Goal: Check status: Check status

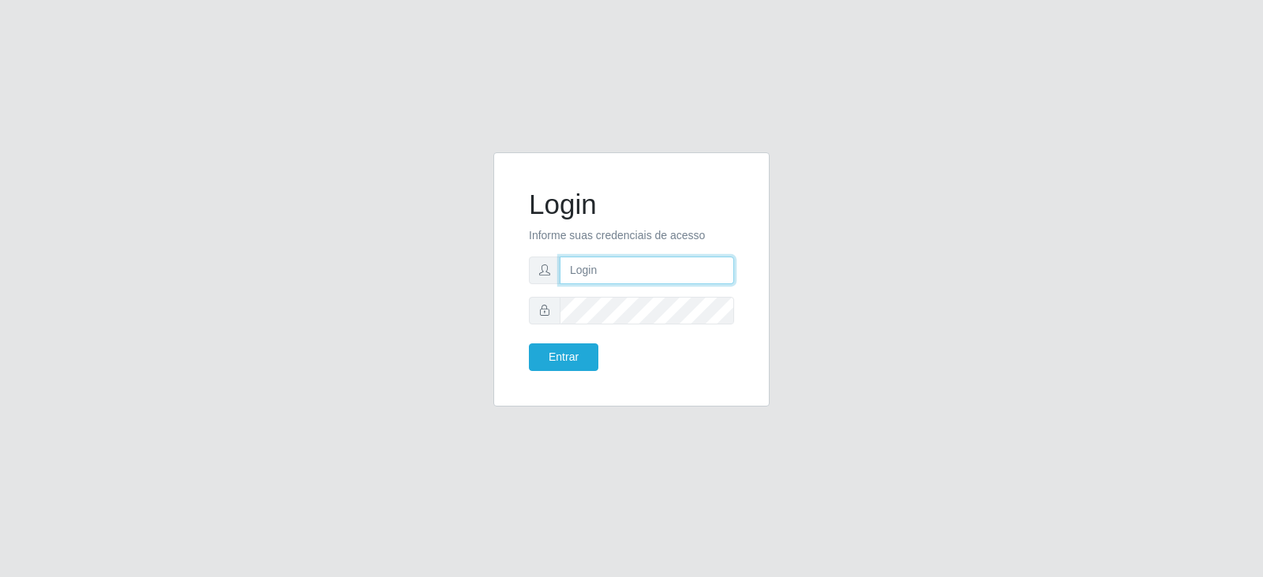
type input "[EMAIL_ADDRESS][DOMAIN_NAME]"
drag, startPoint x: 0, startPoint y: 0, endPoint x: 531, endPoint y: 351, distance: 636.7
click at [531, 351] on button "Entrar" at bounding box center [563, 357] width 69 height 28
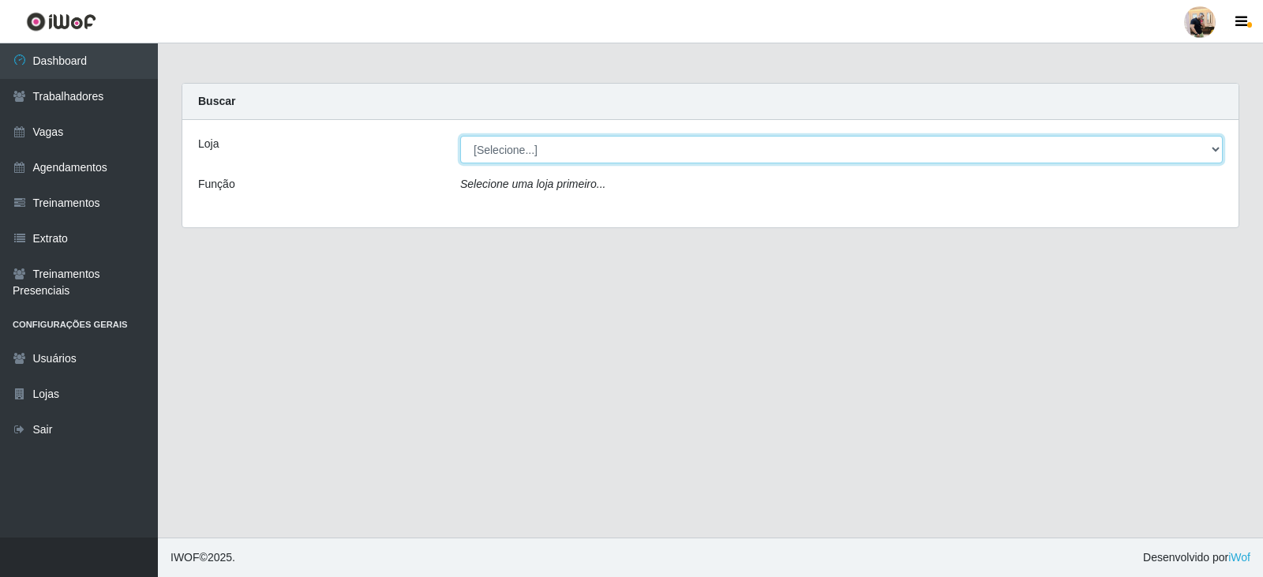
click at [601, 153] on select "[Selecione...] SuperFácil Atacado - Vale do Sol" at bounding box center [841, 150] width 762 height 28
select select "502"
click at [460, 136] on select "[Selecione...] SuperFácil Atacado - Vale do Sol" at bounding box center [841, 150] width 762 height 28
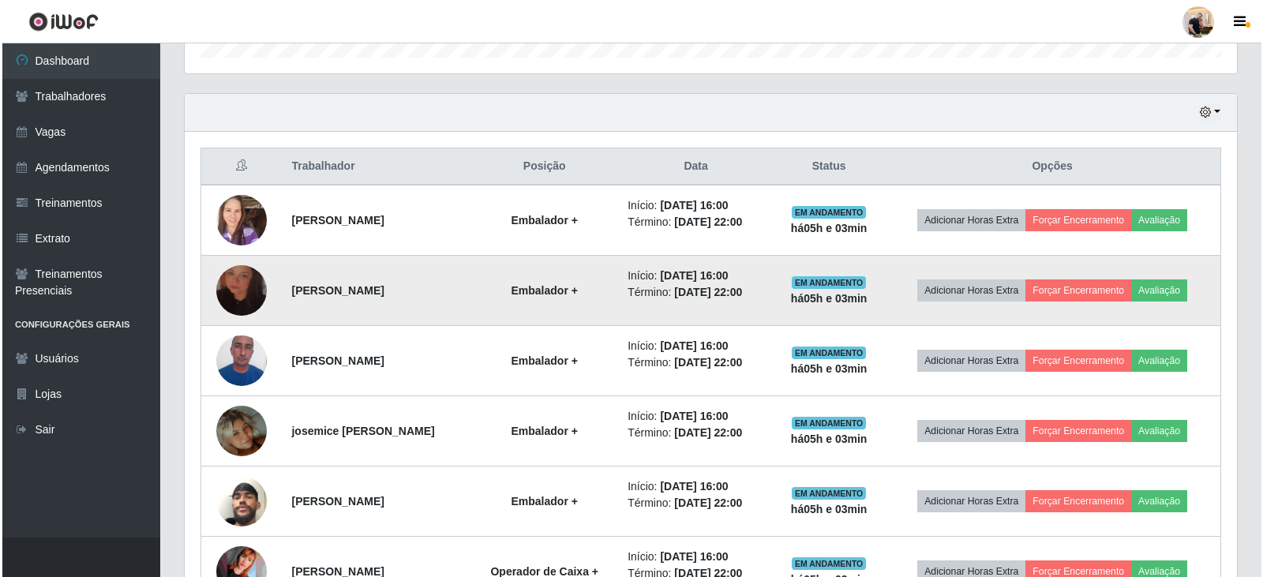
scroll to position [665, 0]
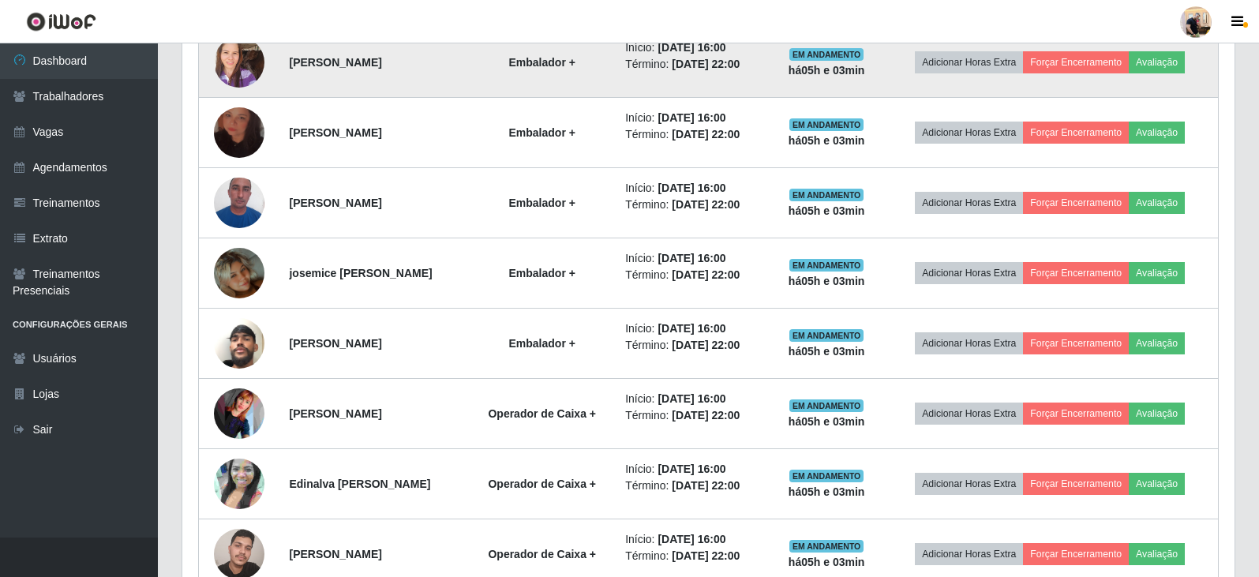
click at [220, 74] on img at bounding box center [239, 61] width 51 height 67
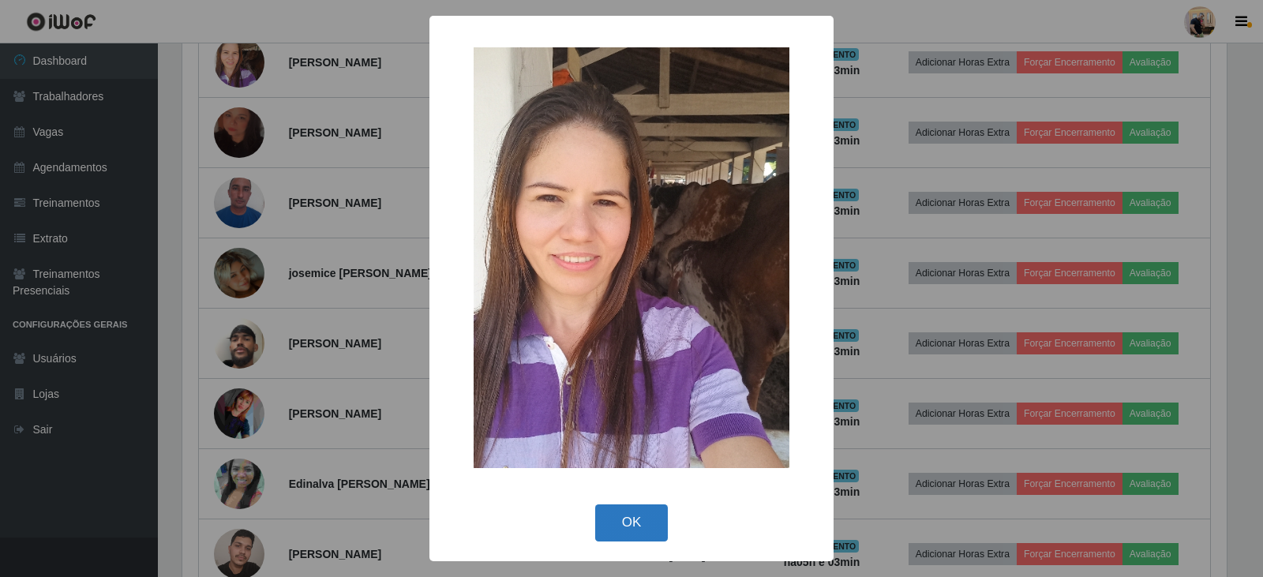
click at [617, 530] on button "OK" at bounding box center [631, 522] width 73 height 37
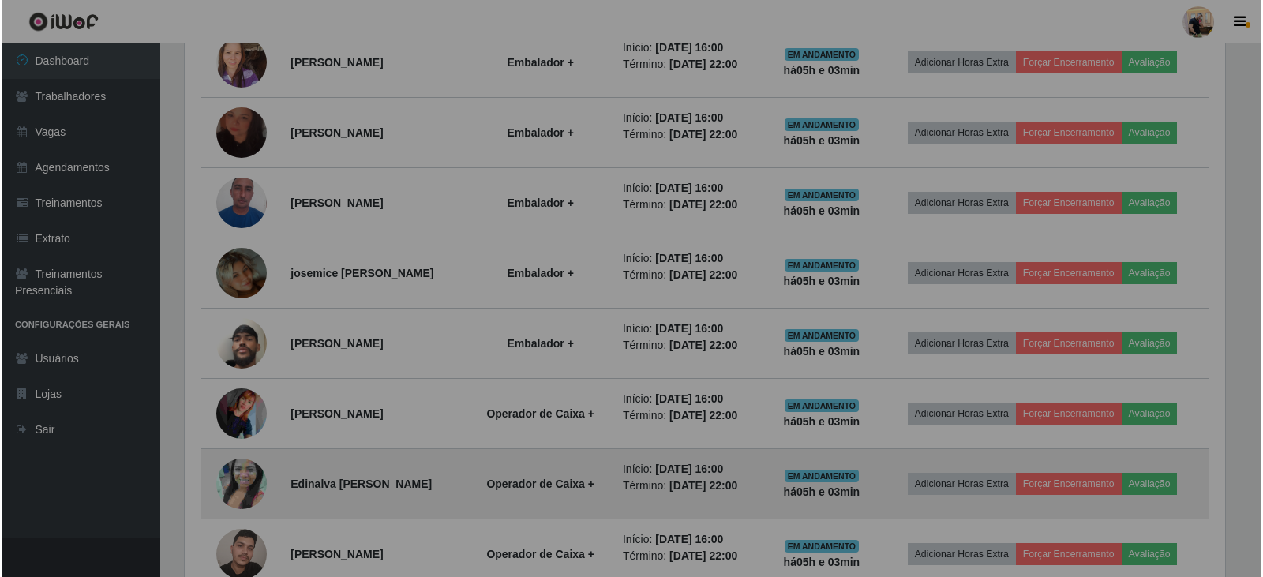
scroll to position [328, 1052]
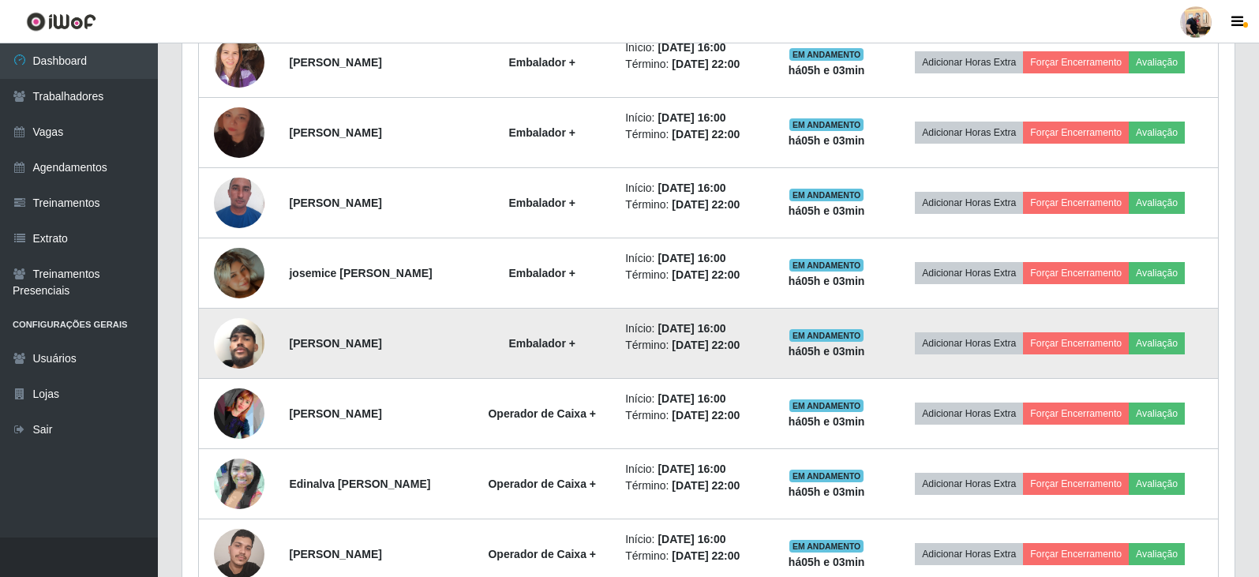
click at [224, 335] on img at bounding box center [239, 343] width 51 height 90
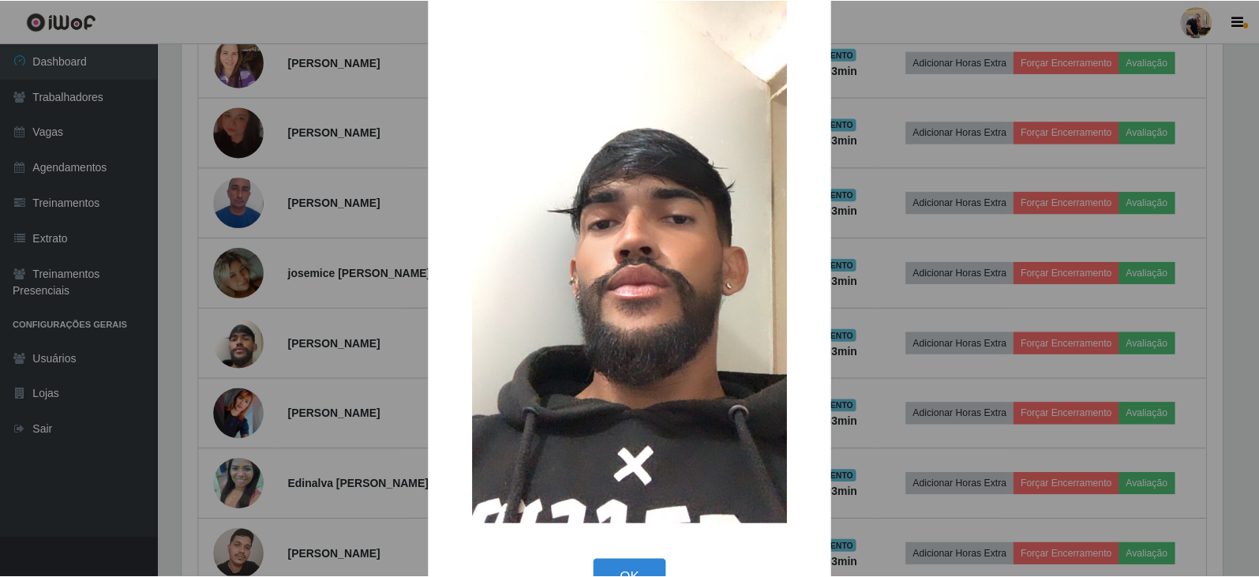
scroll to position [122, 0]
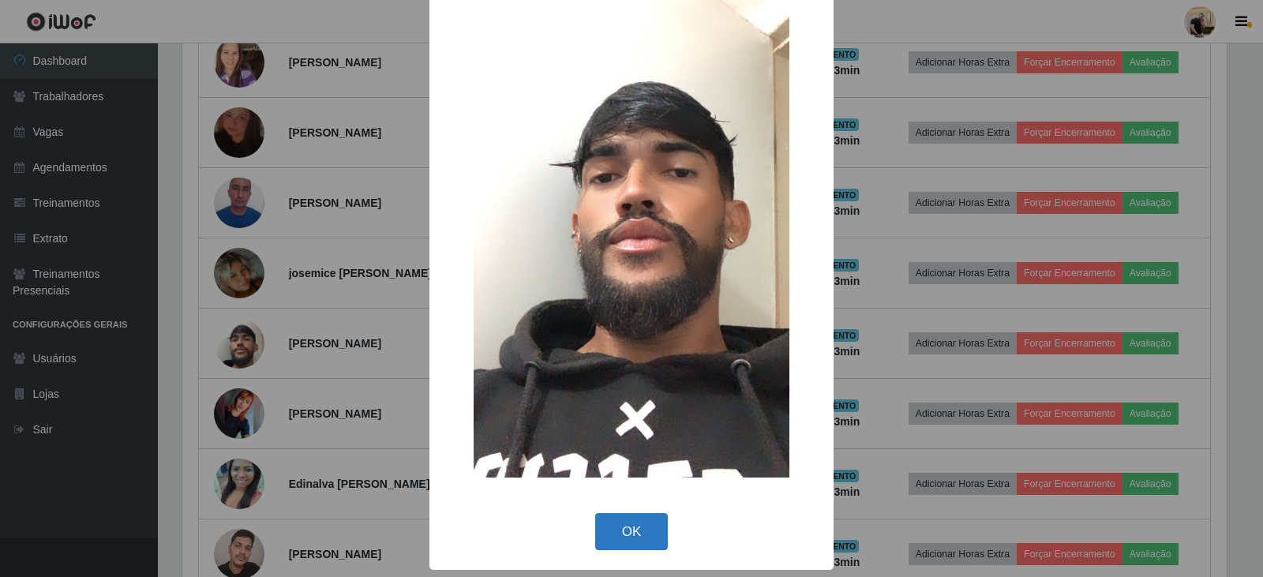
click at [619, 528] on button "OK" at bounding box center [631, 531] width 73 height 37
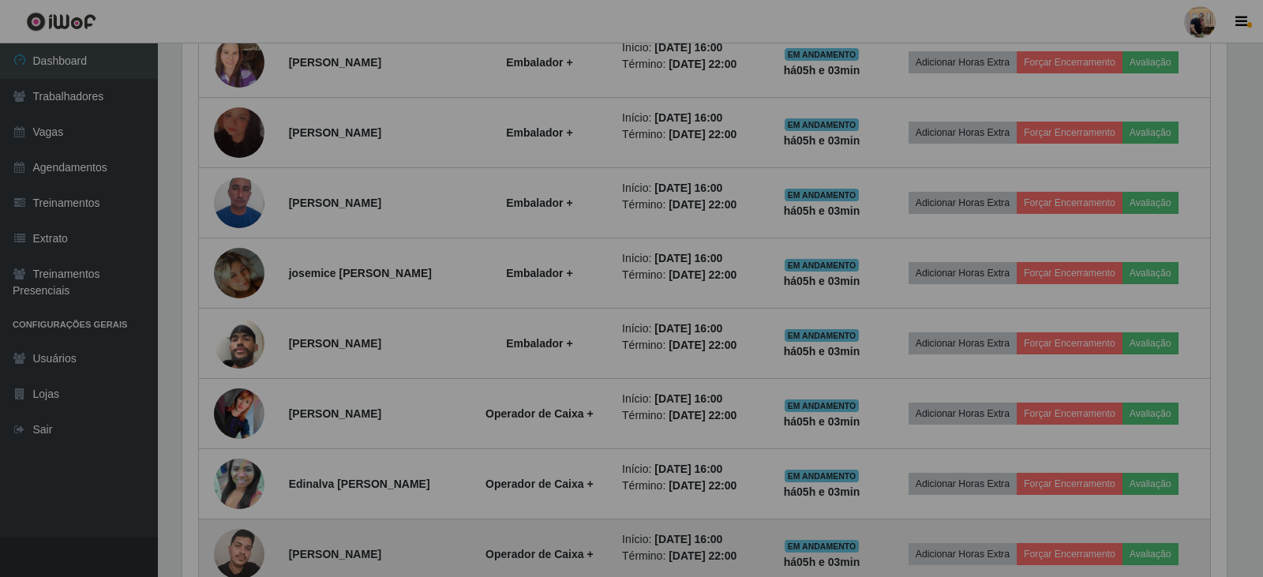
scroll to position [328, 1052]
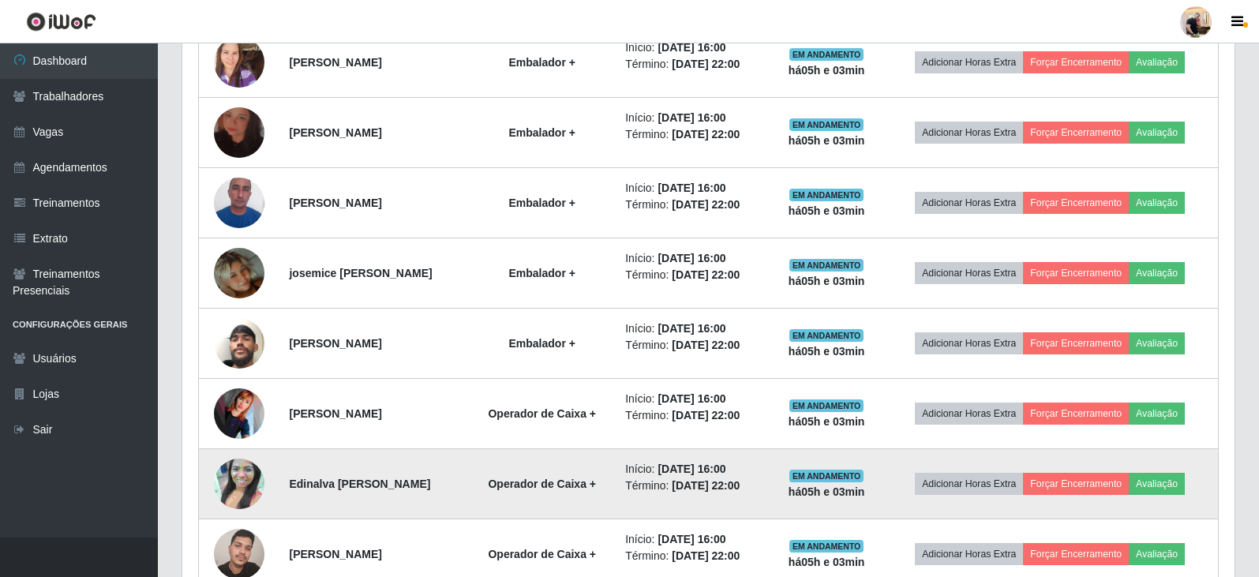
click at [238, 467] on img at bounding box center [239, 484] width 51 height 90
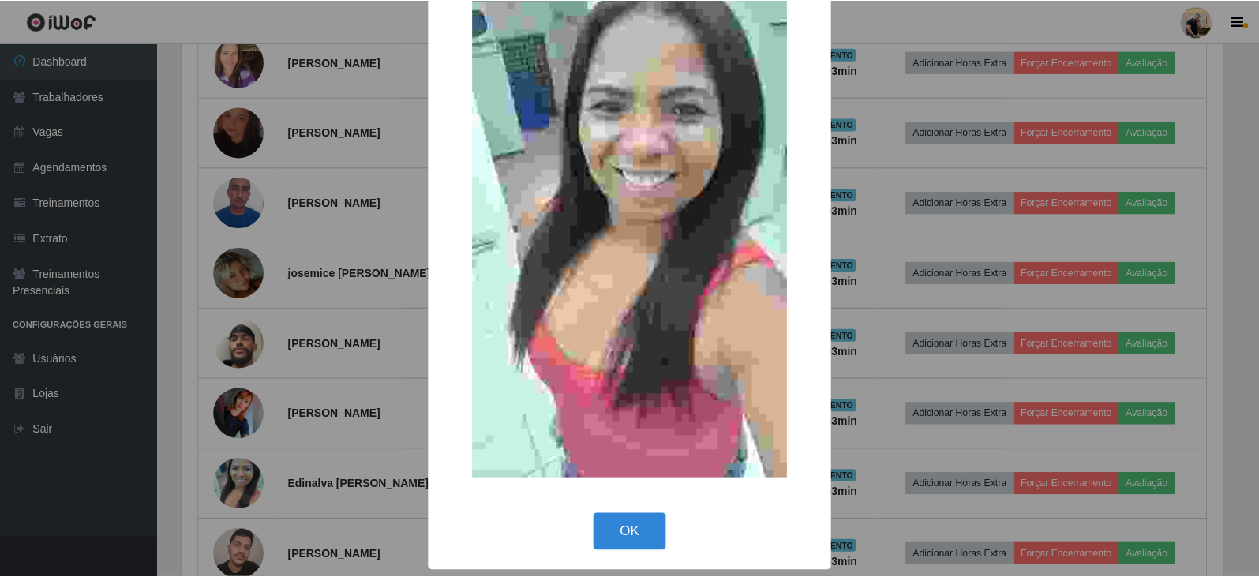
scroll to position [122, 0]
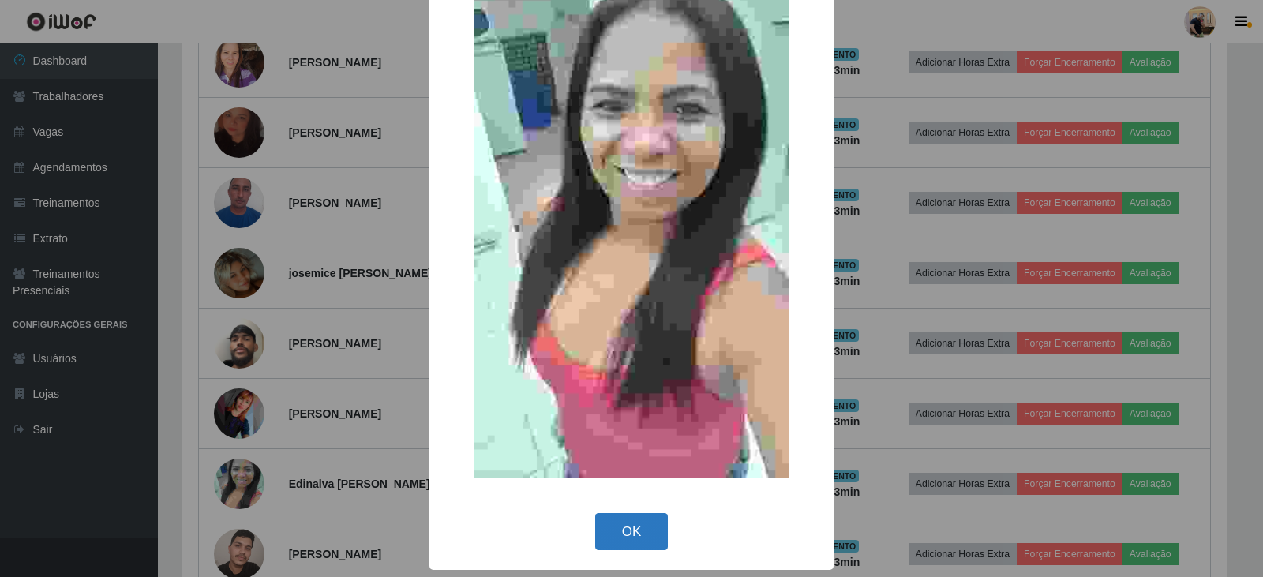
click at [611, 515] on button "OK" at bounding box center [631, 531] width 73 height 37
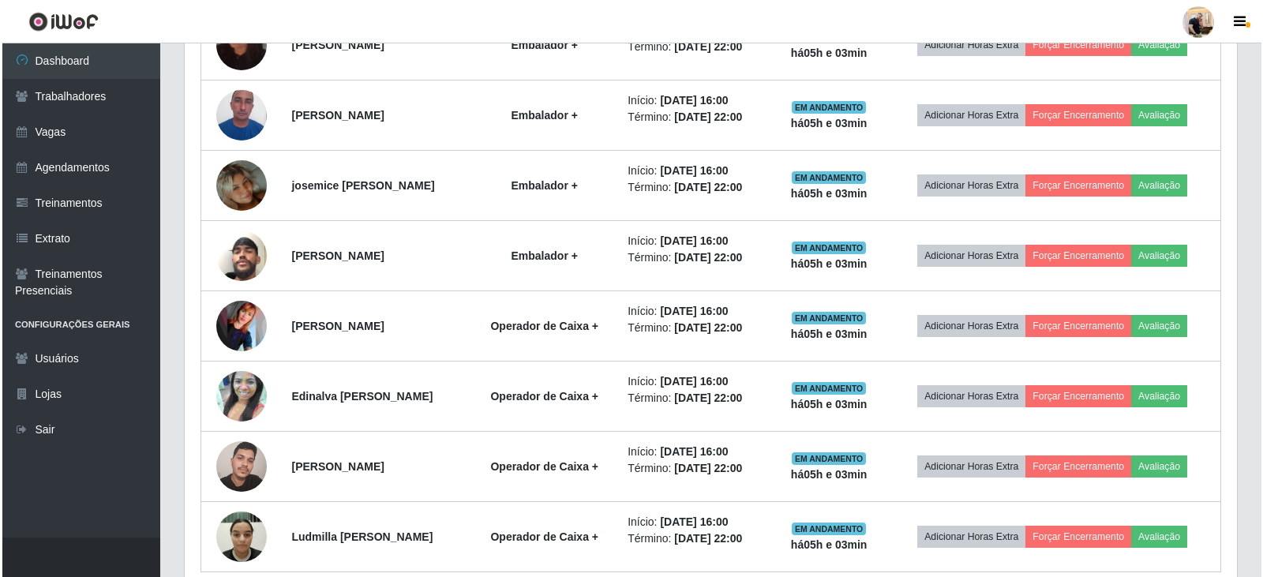
scroll to position [822, 0]
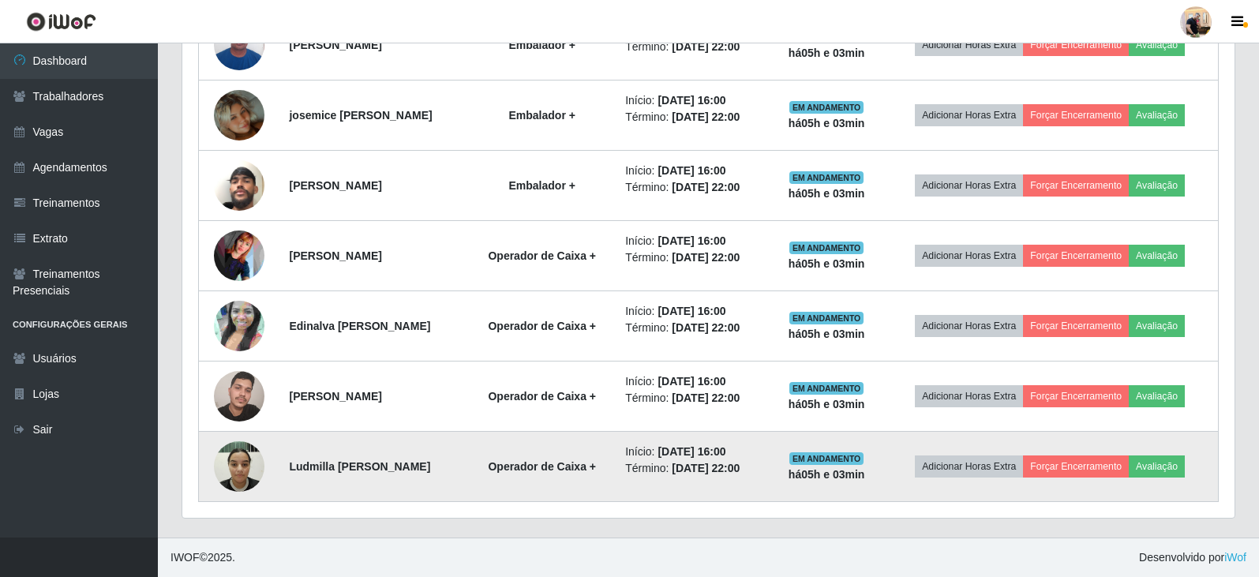
click at [236, 457] on img at bounding box center [239, 465] width 51 height 67
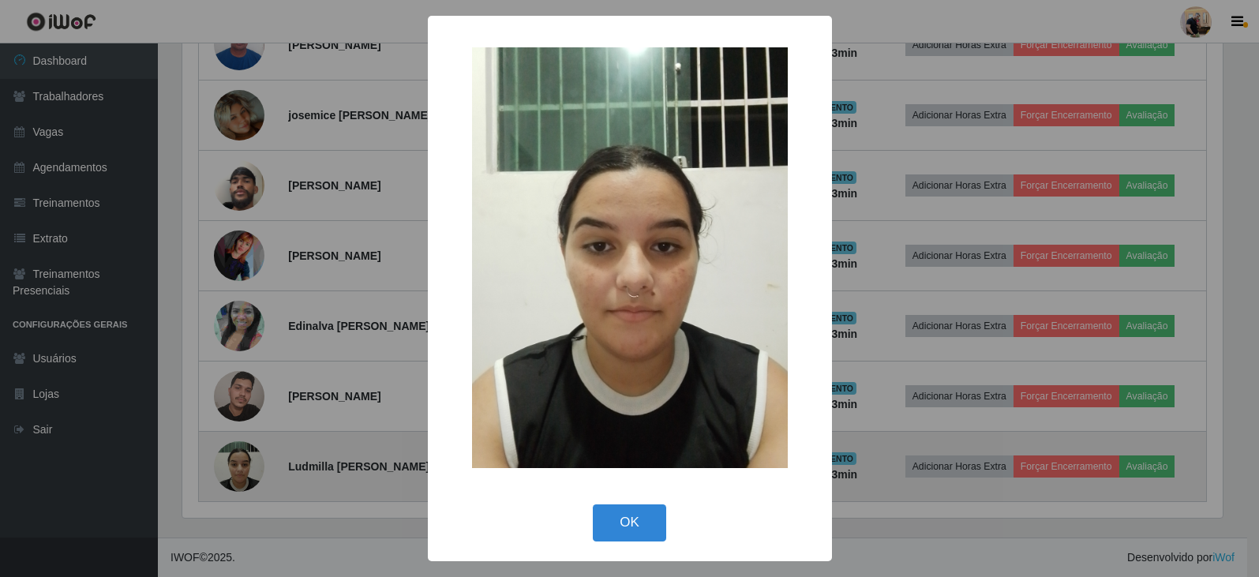
scroll to position [328, 1044]
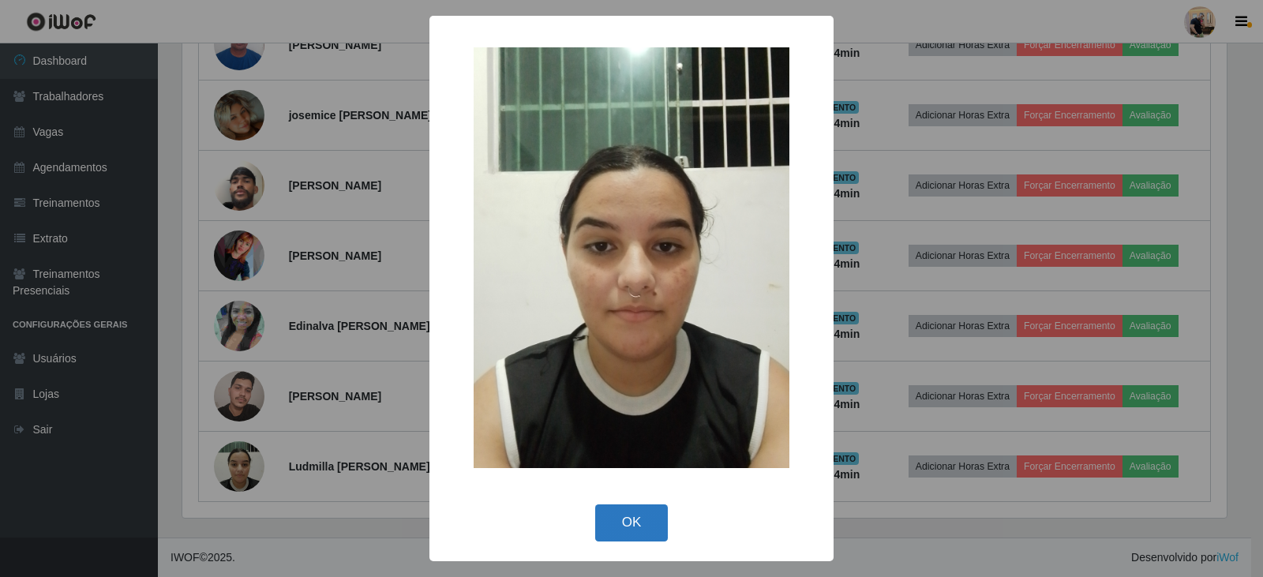
click at [599, 515] on button "OK" at bounding box center [631, 522] width 73 height 37
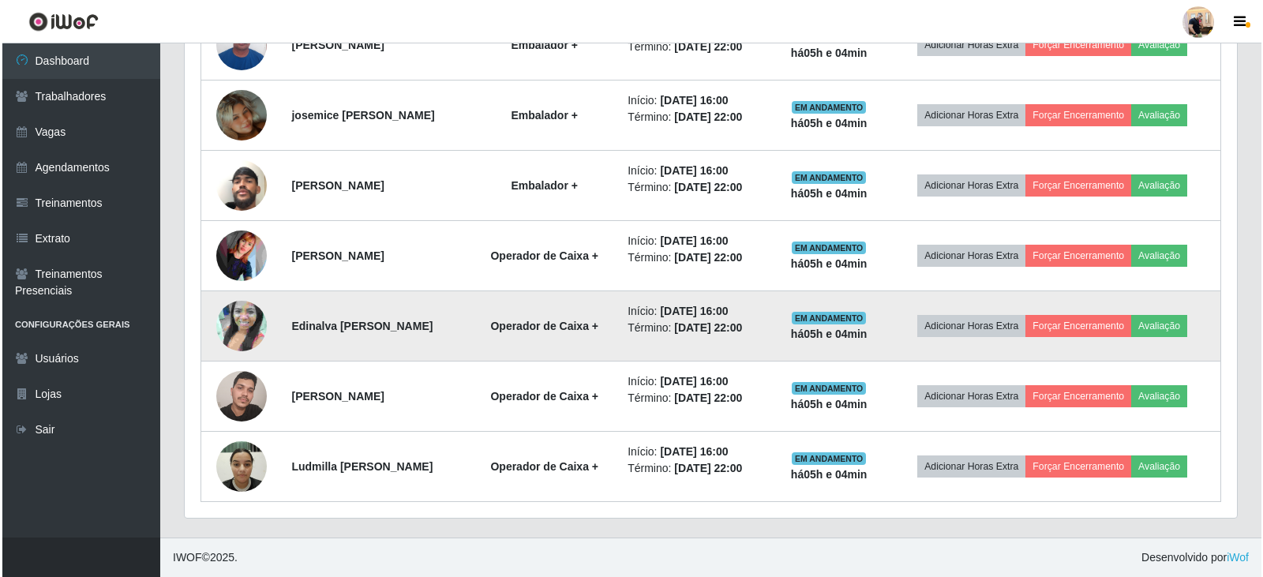
scroll to position [328, 1052]
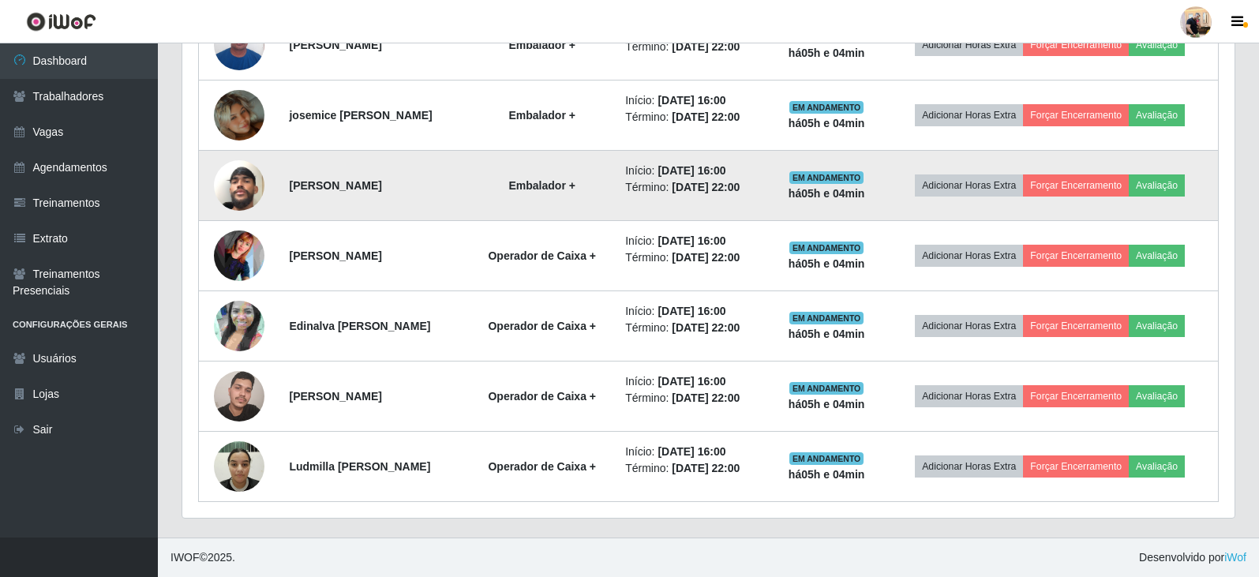
click at [240, 185] on img at bounding box center [239, 185] width 51 height 90
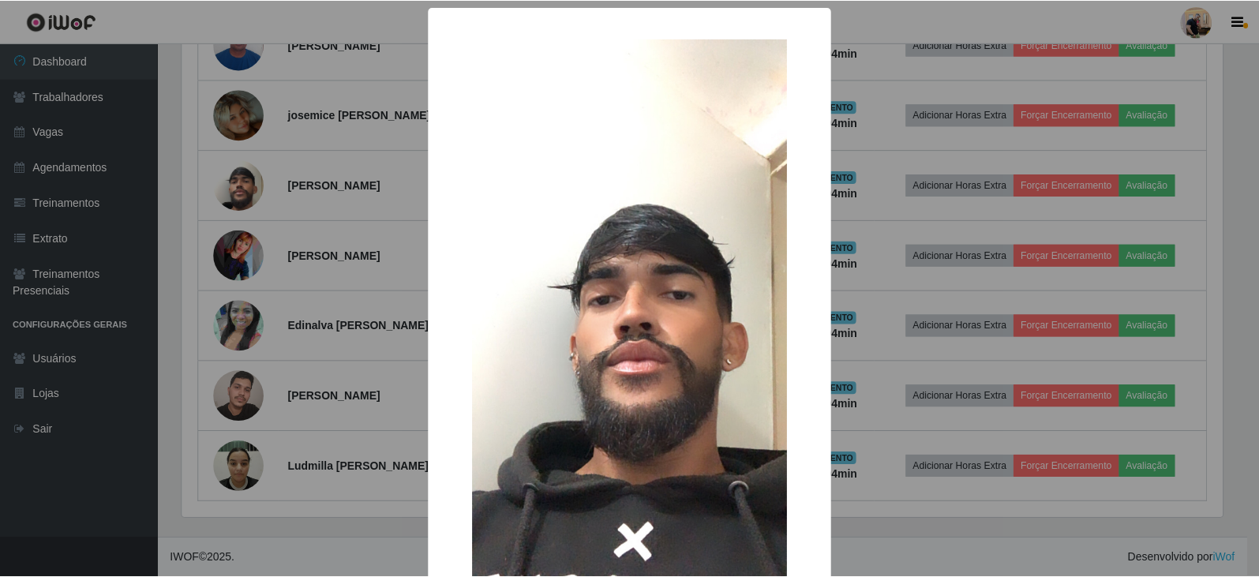
scroll to position [0, 0]
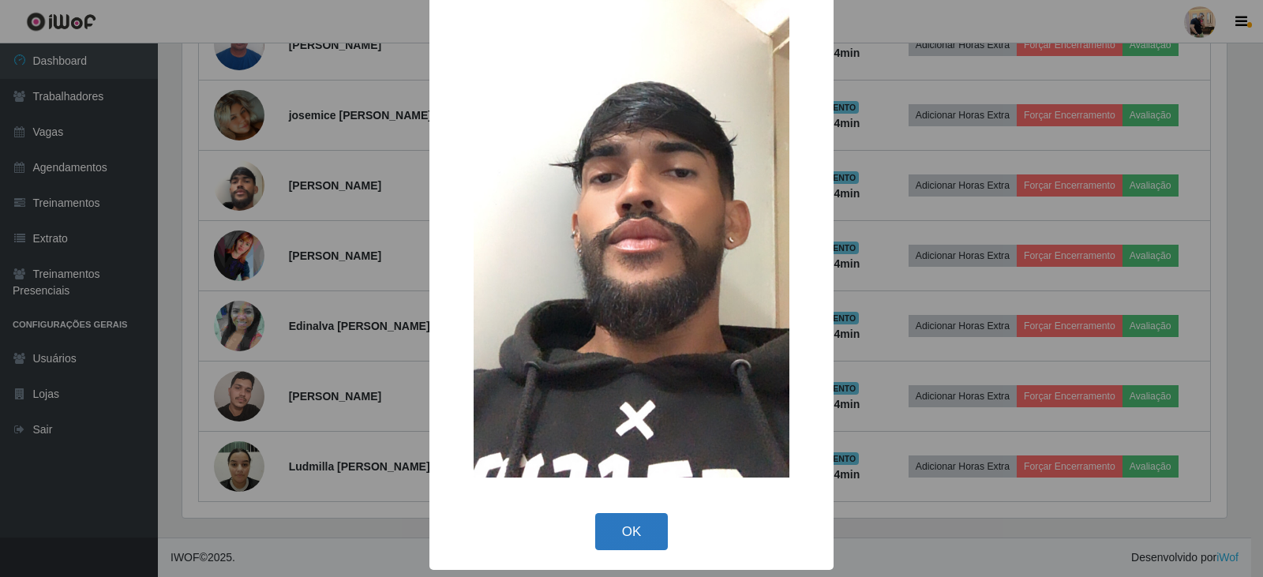
click at [622, 523] on button "OK" at bounding box center [631, 531] width 73 height 37
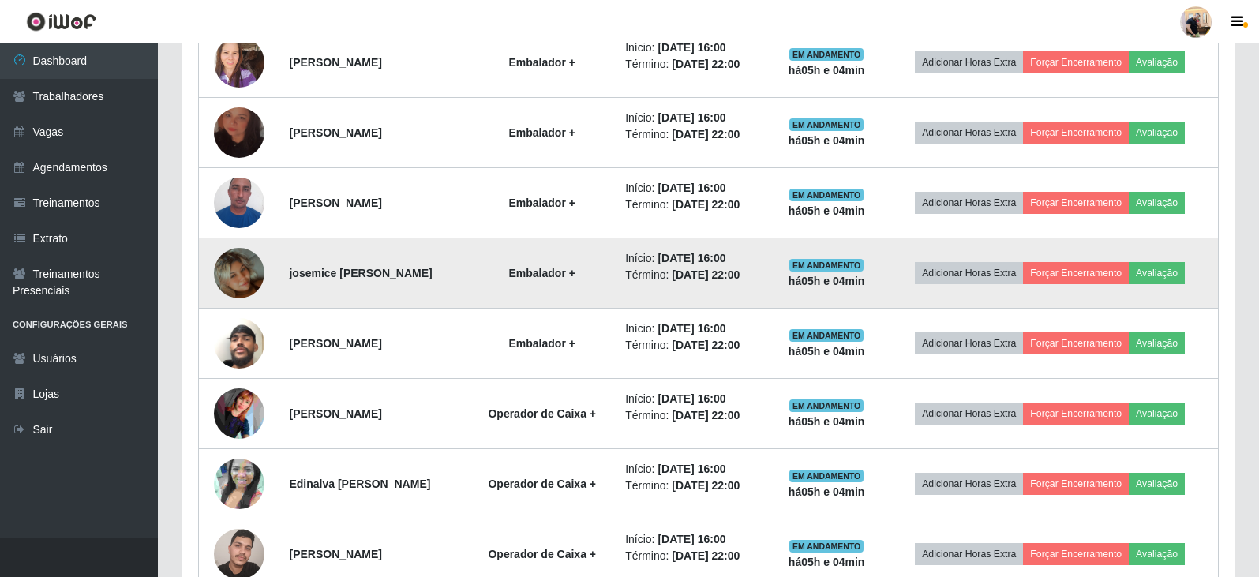
click at [228, 273] on img at bounding box center [239, 273] width 51 height 90
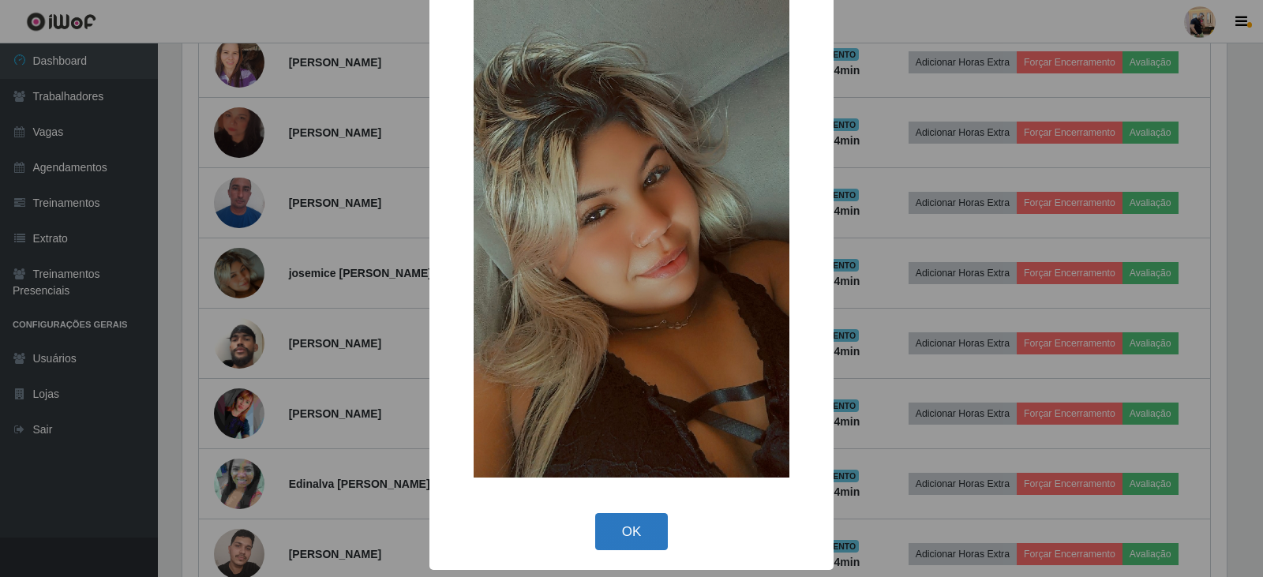
click at [631, 525] on button "OK" at bounding box center [631, 531] width 73 height 37
